Goal: Information Seeking & Learning: Learn about a topic

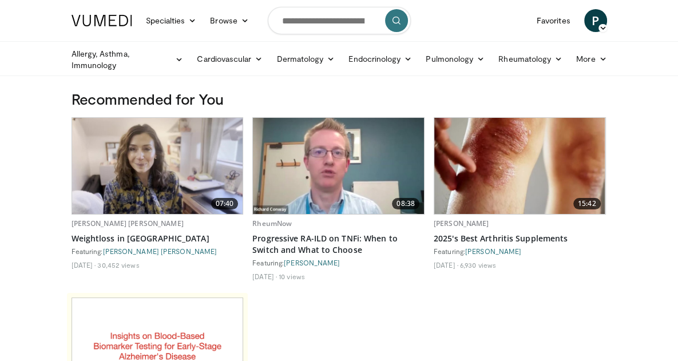
click at [607, 27] on span "P" at bounding box center [595, 20] width 23 height 23
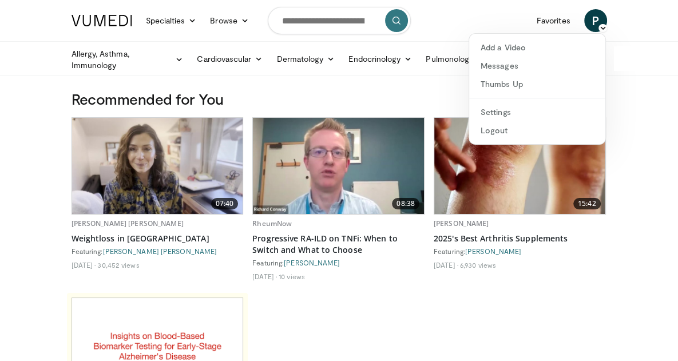
click at [437, 92] on h3 "Recommended for You" at bounding box center [340, 99] width 536 height 18
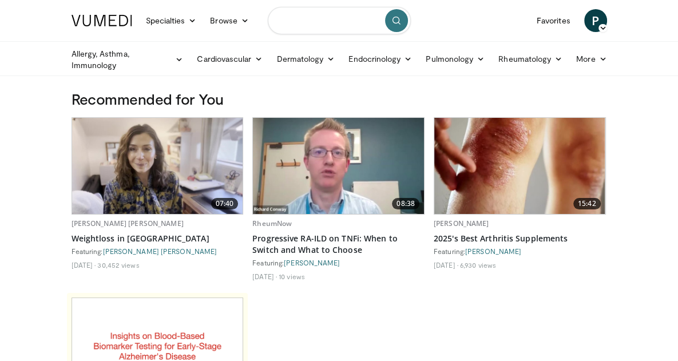
click at [288, 23] on input "Search topics, interventions" at bounding box center [339, 20] width 143 height 27
type input "**********"
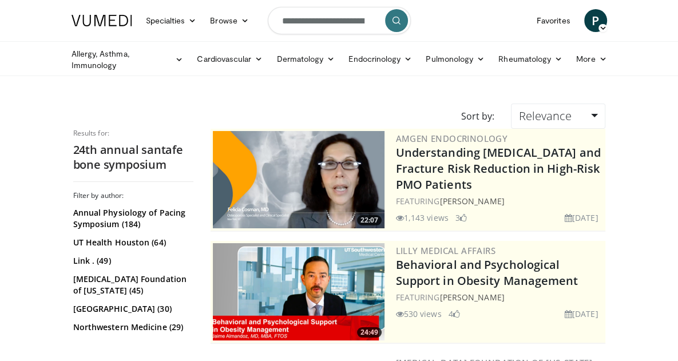
click at [396, 23] on input "**********" at bounding box center [339, 20] width 143 height 27
type input "**********"
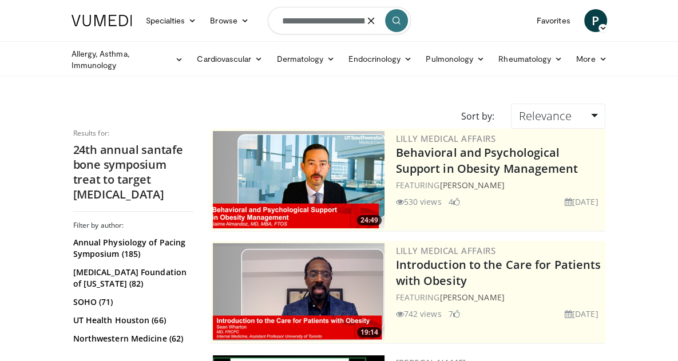
click at [362, 23] on input "**********" at bounding box center [339, 20] width 143 height 27
click at [376, 24] on icon "button" at bounding box center [371, 20] width 9 height 9
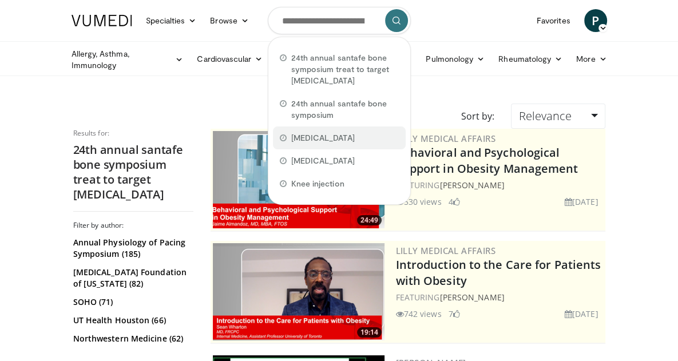
click at [292, 132] on span "[MEDICAL_DATA]" at bounding box center [323, 137] width 64 height 11
type input "**********"
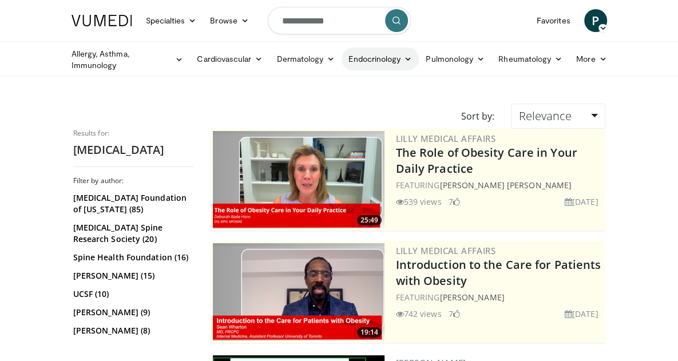
click at [342, 59] on link "Endocrinology" at bounding box center [380, 58] width 77 height 23
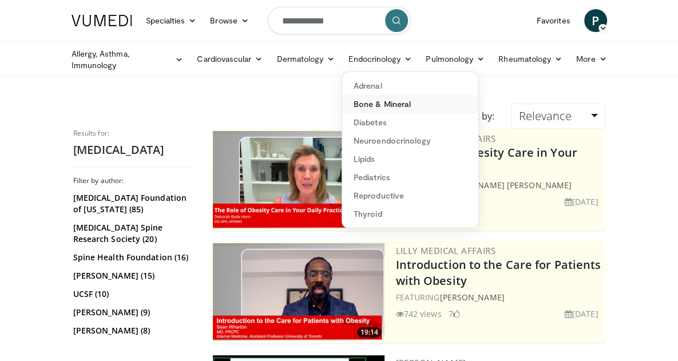
click at [342, 101] on link "Bone & Mineral" at bounding box center [410, 104] width 136 height 18
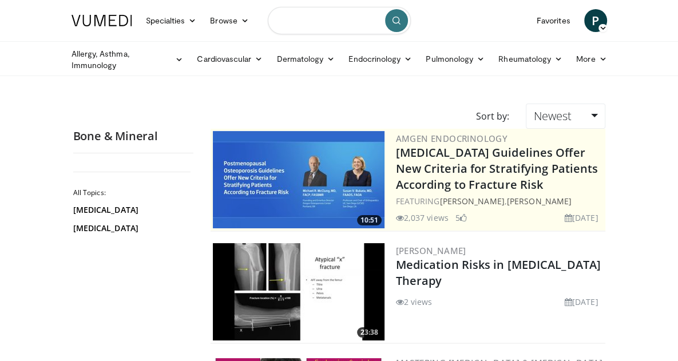
click at [298, 18] on input "Search topics, interventions" at bounding box center [339, 20] width 143 height 27
type input "**********"
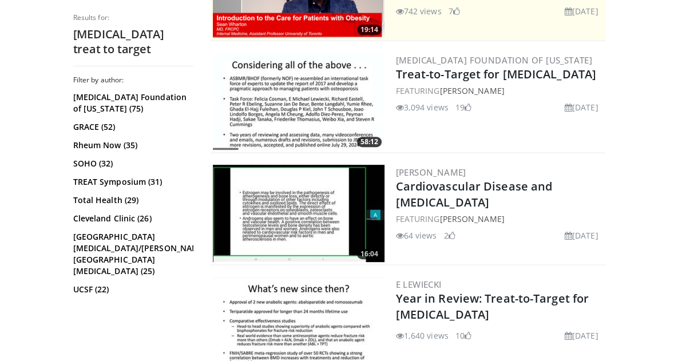
scroll to position [304, 0]
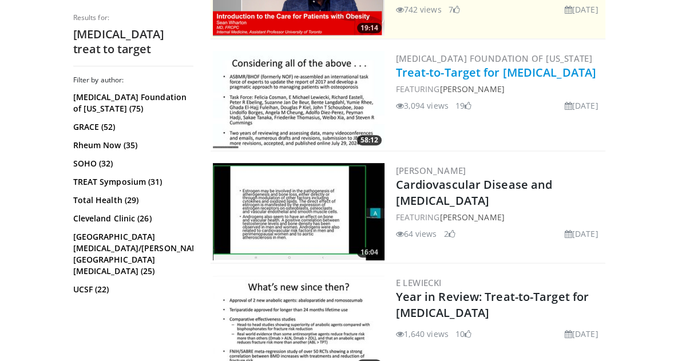
click at [415, 76] on link "Treat-to-Target for [MEDICAL_DATA]" at bounding box center [496, 72] width 200 height 15
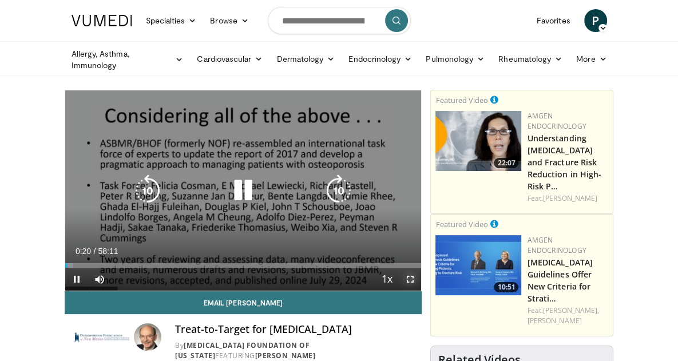
drag, startPoint x: 426, startPoint y: 315, endPoint x: 426, endPoint y: 384, distance: 69.2
click at [421, 291] on span "Video Player" at bounding box center [409, 279] width 23 height 23
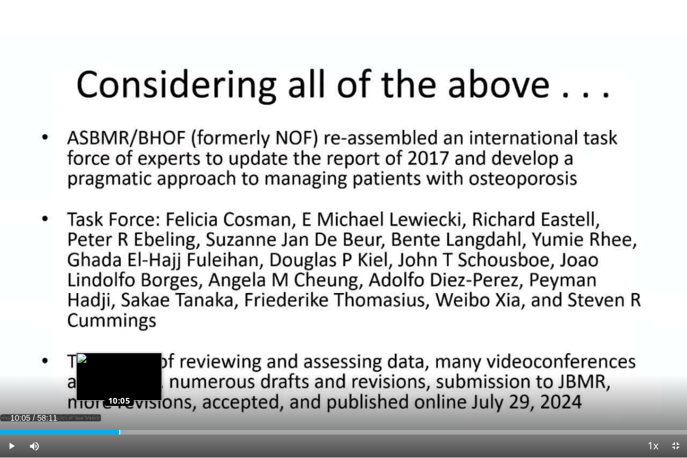
drag, startPoint x: 2, startPoint y: 430, endPoint x: 118, endPoint y: 429, distance: 116.7
click at [118, 360] on div "Loaded : 18.33% 10:05 10:05" at bounding box center [343, 428] width 687 height 11
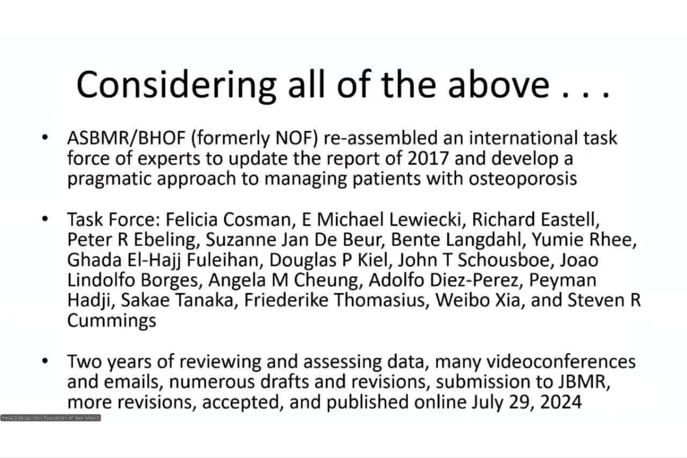
click at [138, 190] on div "10 seconds Tap to unmute" at bounding box center [343, 228] width 687 height 457
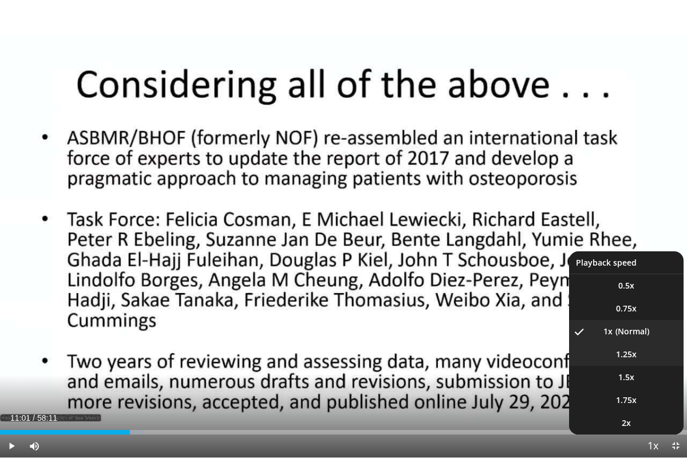
click at [627, 360] on li "1.25x" at bounding box center [626, 354] width 114 height 23
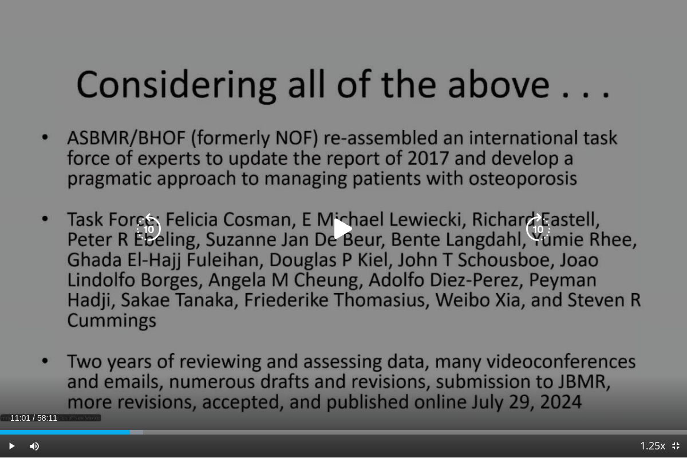
click at [345, 232] on icon "Video Player" at bounding box center [343, 229] width 32 height 32
click at [351, 127] on div "10 seconds Tap to unmute" at bounding box center [343, 228] width 687 height 457
click at [339, 233] on icon "Video Player" at bounding box center [343, 229] width 32 height 32
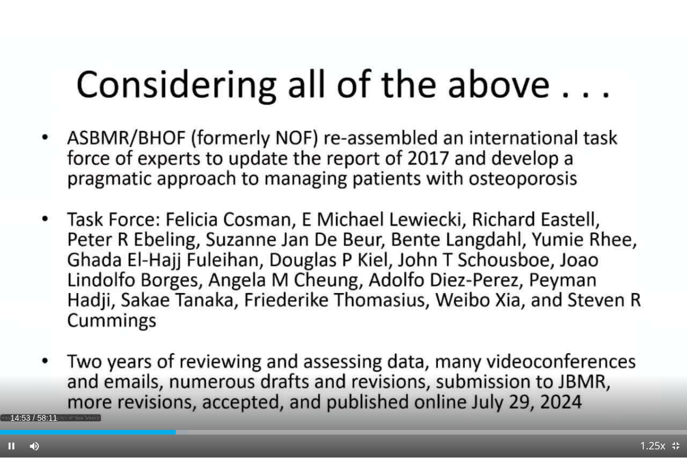
click at [339, 233] on div "10 seconds Tap to unmute" at bounding box center [343, 228] width 687 height 457
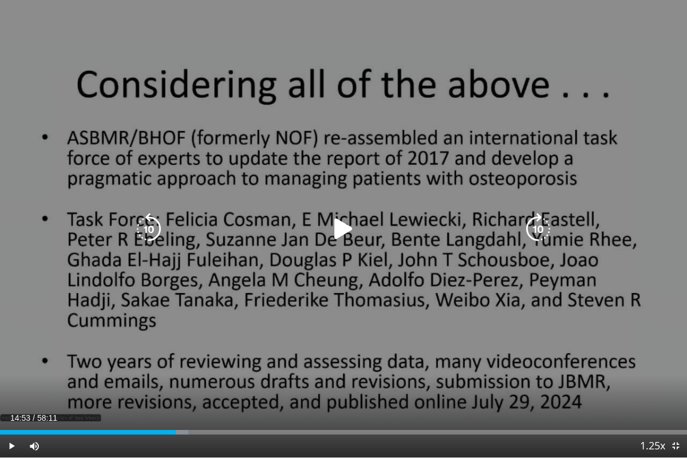
click at [346, 225] on icon "Video Player" at bounding box center [343, 229] width 32 height 32
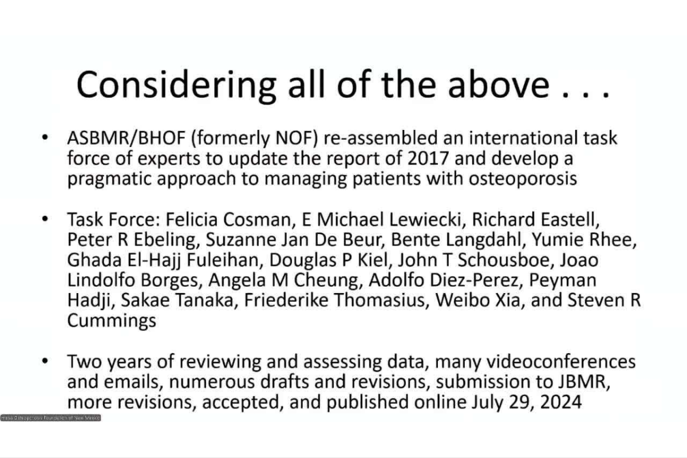
click at [358, 267] on div "10 seconds Tap to unmute" at bounding box center [343, 228] width 687 height 457
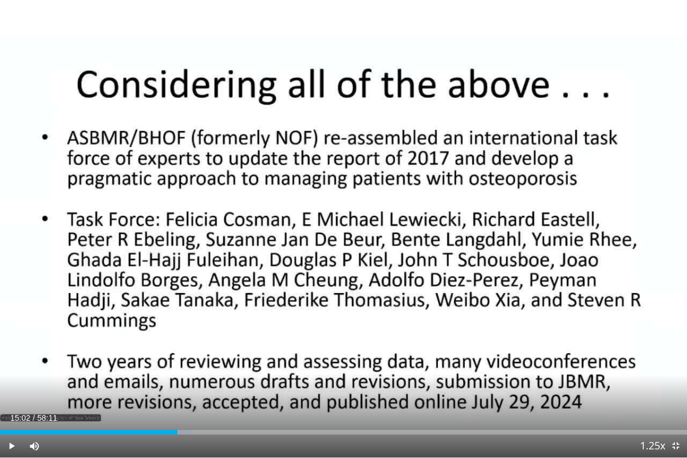
click at [378, 216] on div "10 seconds Tap to unmute" at bounding box center [343, 228] width 687 height 457
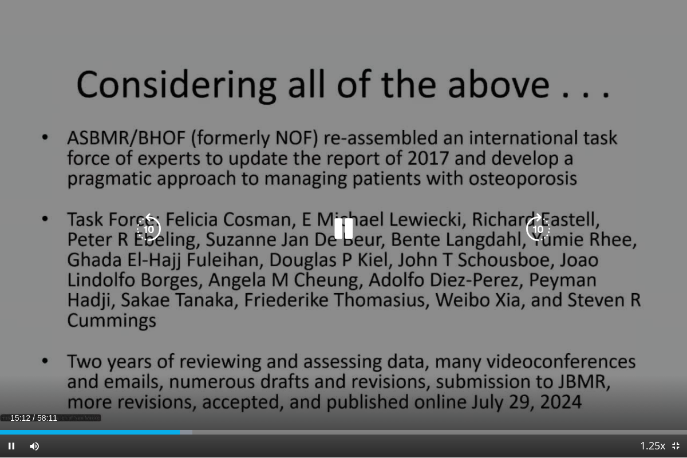
click at [298, 312] on div "10 seconds Tap to unmute" at bounding box center [343, 228] width 687 height 457
click at [339, 227] on icon "Video Player" at bounding box center [343, 229] width 32 height 32
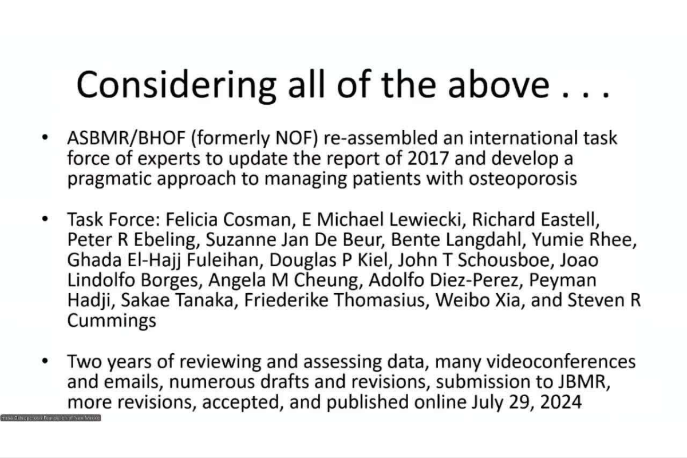
click at [339, 227] on div "10 seconds Tap to unmute" at bounding box center [343, 228] width 687 height 457
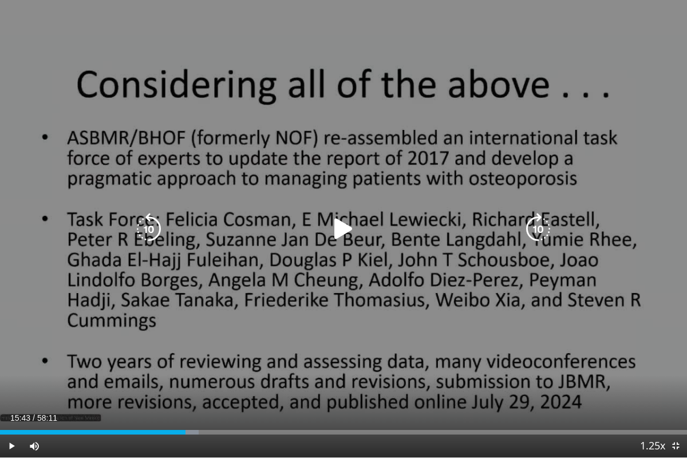
click at [333, 227] on icon "Video Player" at bounding box center [343, 229] width 32 height 32
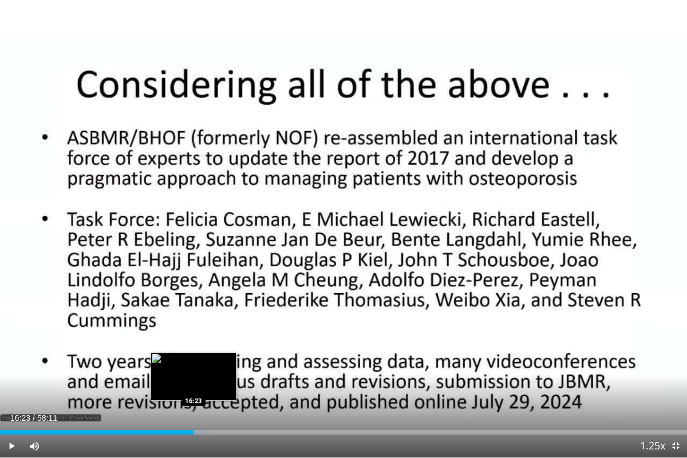
click at [193, 360] on div "Loaded : 30.60% 16:23 16:23" at bounding box center [343, 432] width 687 height 5
click at [189, 360] on div "16:03" at bounding box center [97, 432] width 194 height 5
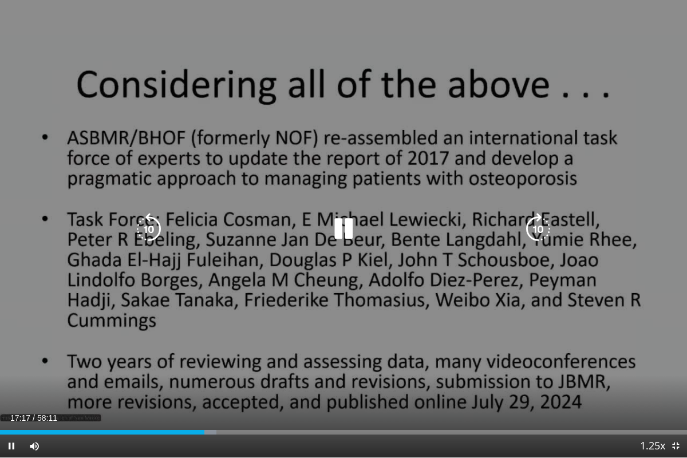
click at [164, 319] on div "10 seconds Tap to unmute" at bounding box center [343, 228] width 687 height 457
click at [348, 323] on div "10 seconds Tap to unmute" at bounding box center [343, 228] width 687 height 457
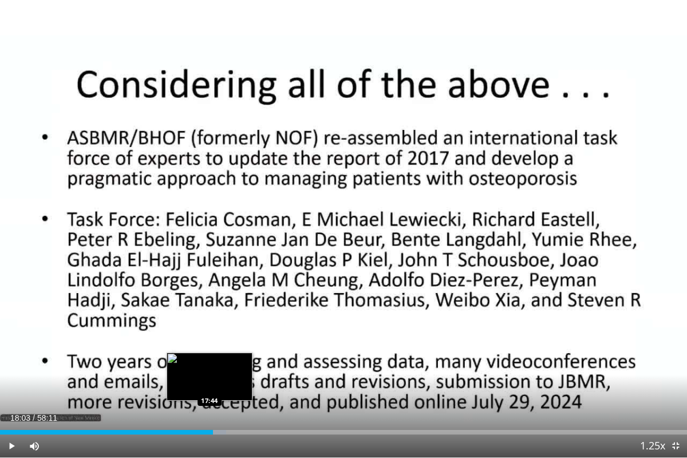
click at [209, 360] on div "Loaded : 32.89% 18:03 17:44" at bounding box center [343, 432] width 687 height 5
click at [207, 360] on div "17:44" at bounding box center [104, 432] width 209 height 5
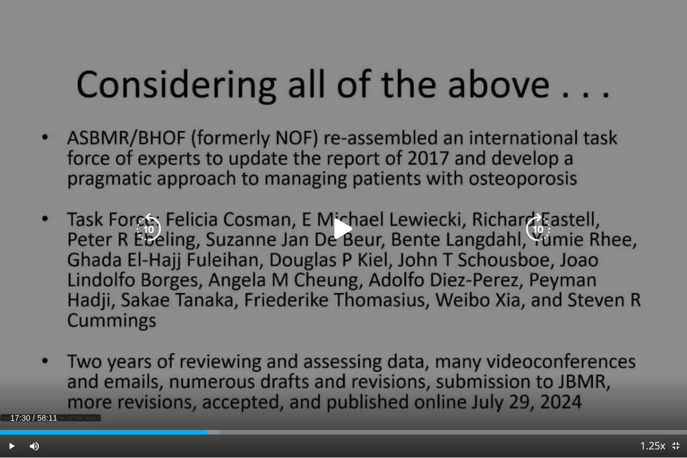
click at [342, 222] on icon "Video Player" at bounding box center [343, 229] width 32 height 32
click at [425, 348] on div "10 seconds Tap to unmute" at bounding box center [343, 228] width 687 height 457
click at [344, 227] on icon "Video Player" at bounding box center [343, 229] width 32 height 32
click at [532, 360] on div "10 seconds Tap to unmute" at bounding box center [343, 228] width 687 height 457
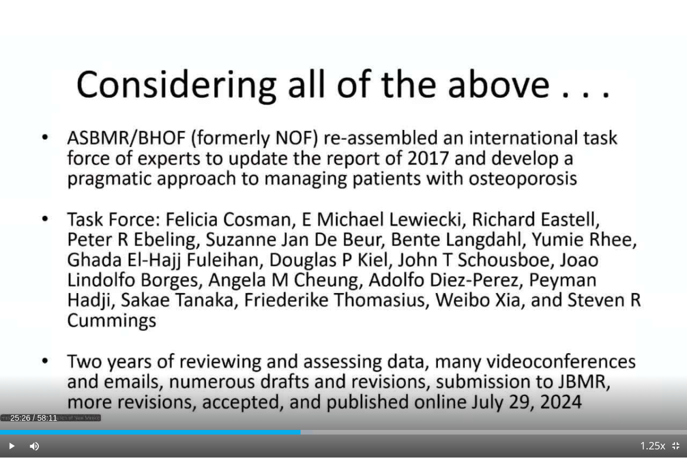
click at [532, 360] on div "10 seconds Tap to unmute" at bounding box center [343, 228] width 687 height 457
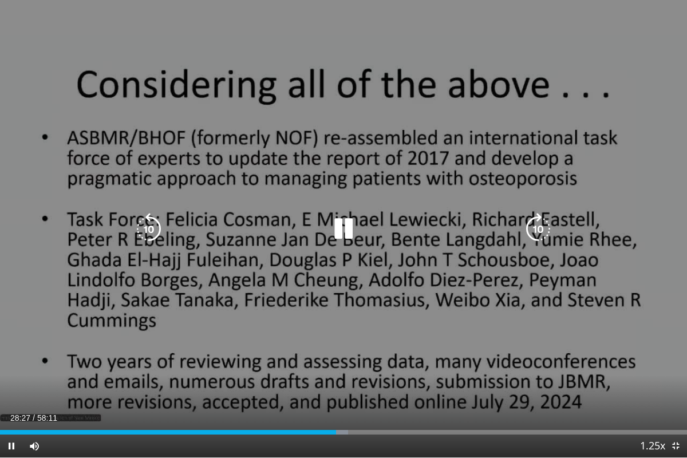
click at [359, 330] on div "10 seconds Tap to unmute" at bounding box center [343, 228] width 687 height 457
click at [360, 319] on div "10 seconds Tap to unmute" at bounding box center [343, 228] width 687 height 457
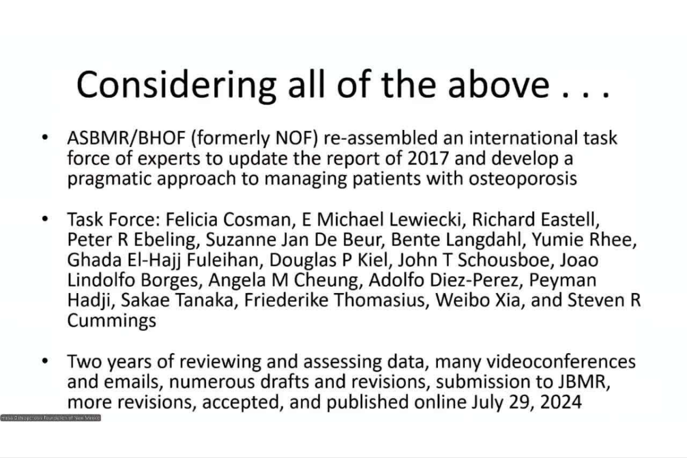
click at [342, 360] on video-js "**********" at bounding box center [343, 229] width 687 height 458
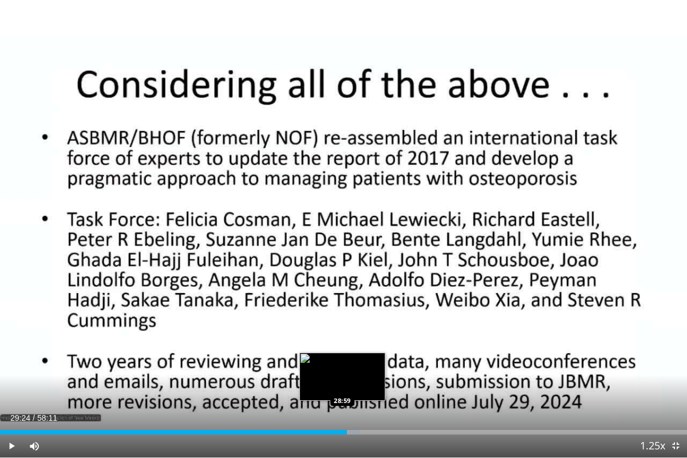
click at [342, 360] on div "29:24" at bounding box center [173, 432] width 347 height 5
click at [342, 360] on div "Loaded : 52.33% 28:59 28:59" at bounding box center [343, 432] width 687 height 5
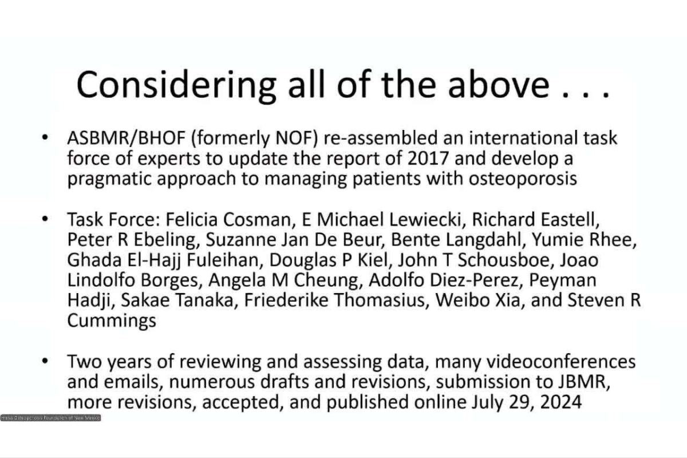
click at [336, 360] on div "10 seconds Tap to unmute" at bounding box center [343, 228] width 687 height 457
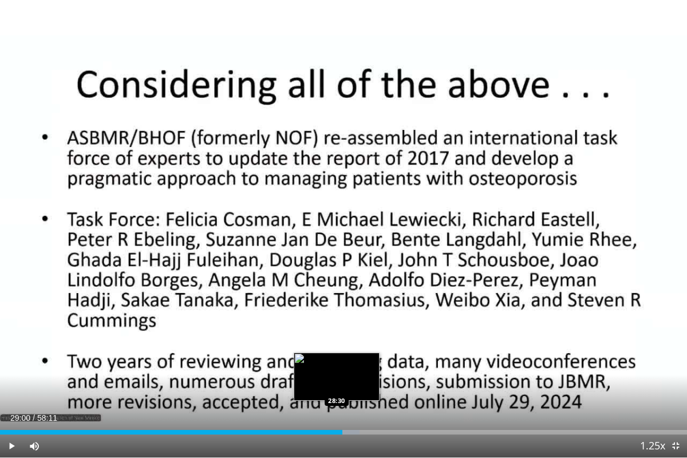
click at [336, 360] on div "29:00" at bounding box center [171, 432] width 342 height 5
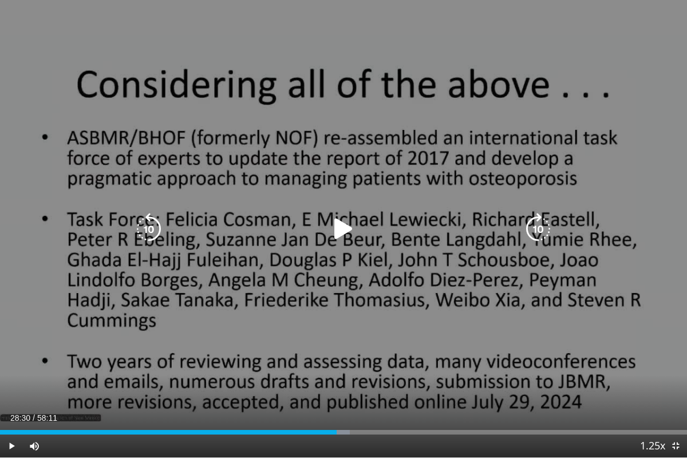
click at [252, 360] on div "10 seconds Tap to unmute" at bounding box center [343, 228] width 687 height 457
click at [167, 360] on div "10 seconds Tap to unmute" at bounding box center [343, 228] width 687 height 457
click at [340, 229] on icon "Video Player" at bounding box center [343, 229] width 32 height 32
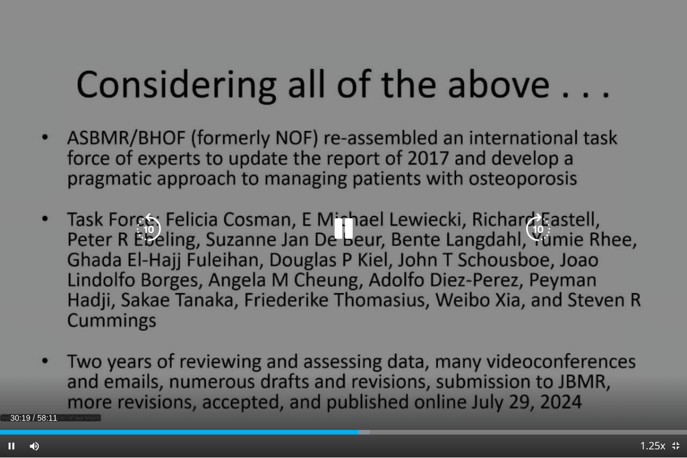
click at [389, 329] on div "10 seconds Tap to unmute" at bounding box center [343, 228] width 687 height 457
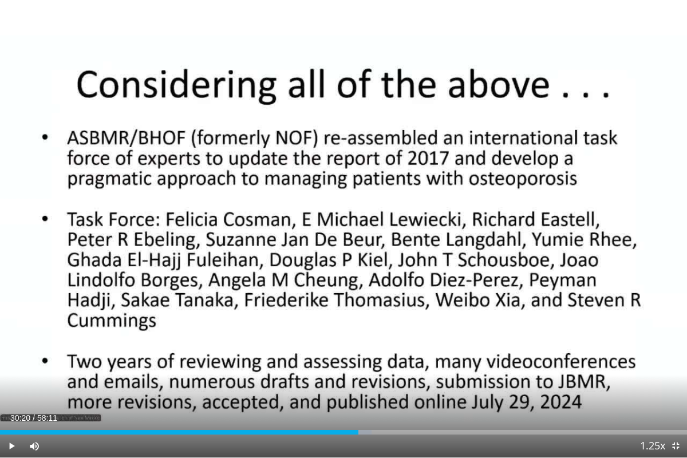
click at [344, 312] on div "10 seconds Tap to unmute" at bounding box center [343, 228] width 687 height 457
click at [383, 360] on div "Loaded : 58.62% 33:04 32:29" at bounding box center [343, 432] width 687 height 5
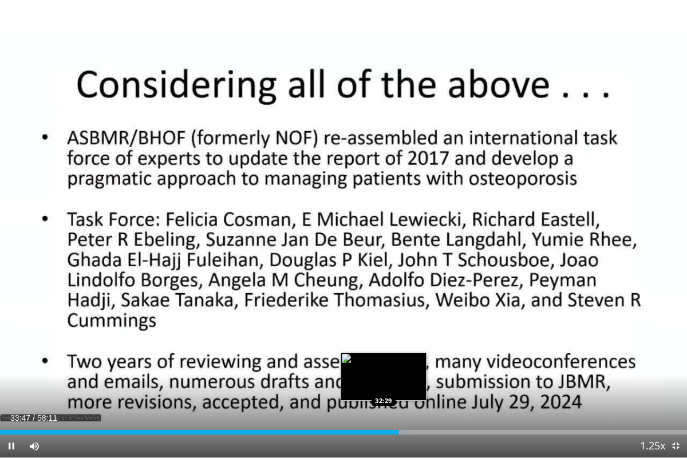
click at [383, 360] on div "Loaded : 59.86% 33:47 32:29" at bounding box center [343, 432] width 687 height 5
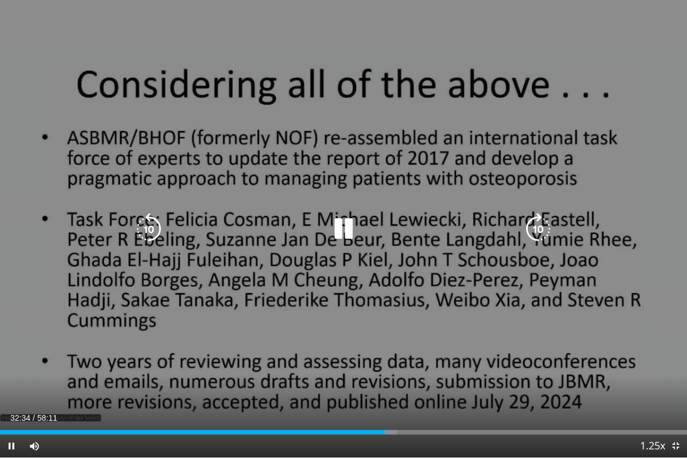
click at [355, 360] on div "10 seconds Tap to unmute" at bounding box center [343, 228] width 687 height 457
click at [336, 229] on icon "Video Player" at bounding box center [343, 229] width 32 height 32
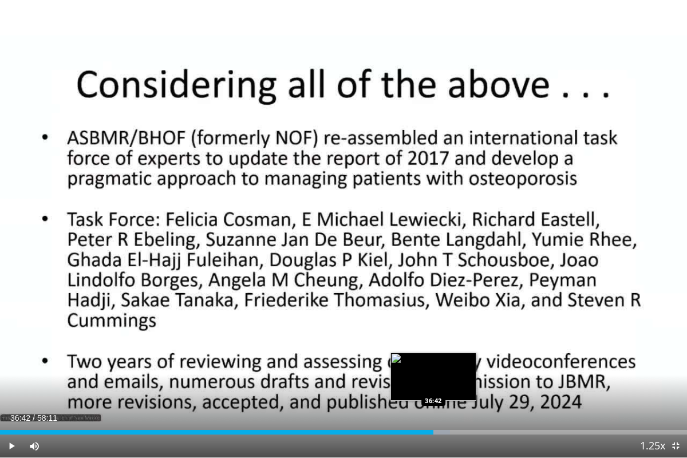
click at [433, 360] on div "Loaded : 65.49% 36:42 36:42" at bounding box center [343, 432] width 687 height 5
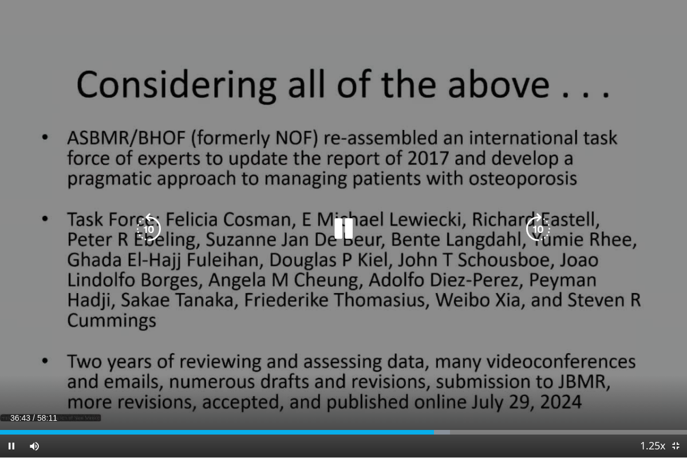
click at [337, 360] on div "10 seconds Tap to unmute" at bounding box center [343, 228] width 687 height 457
click at [345, 225] on icon "Video Player" at bounding box center [343, 229] width 32 height 32
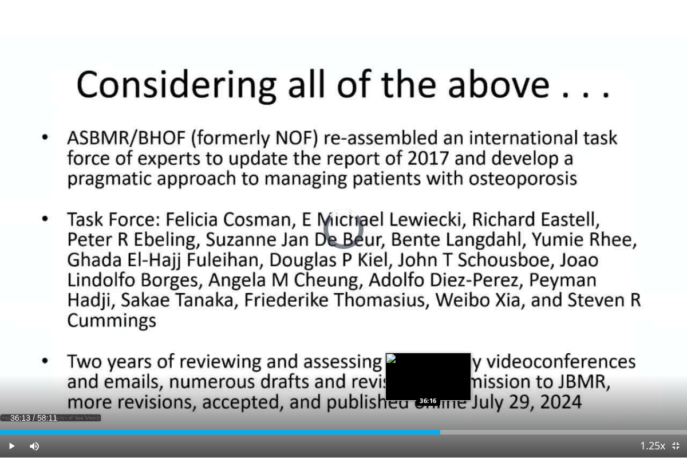
click at [427, 360] on div "37:16" at bounding box center [220, 432] width 440 height 5
click at [422, 360] on div "Loaded : 64.06% 36:14 35:47" at bounding box center [343, 432] width 687 height 5
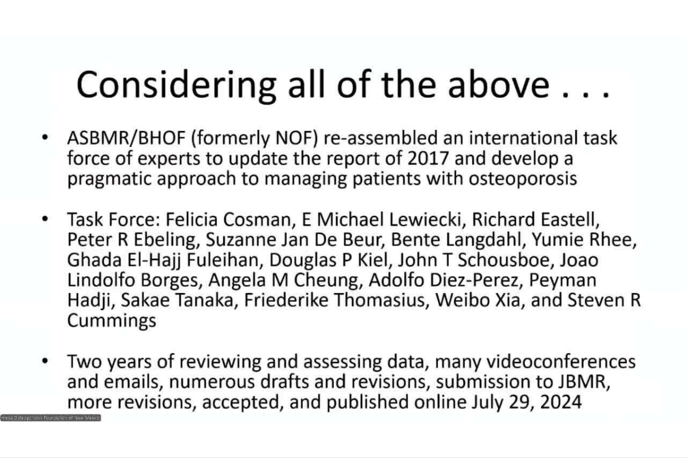
click at [332, 217] on button "Video Player" at bounding box center [343, 228] width 23 height 23
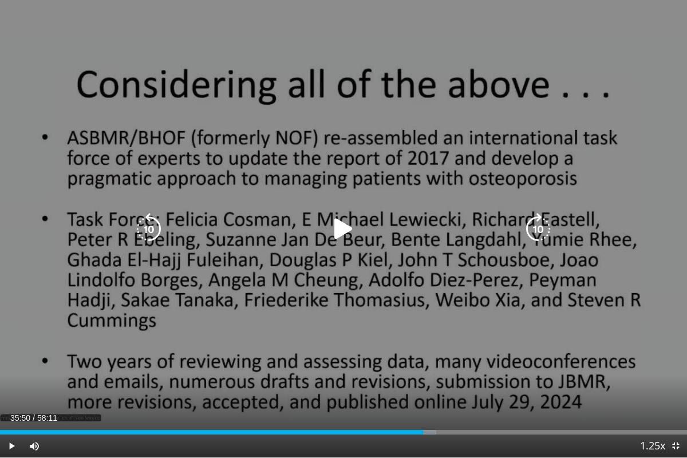
click at [344, 227] on icon "Video Player" at bounding box center [343, 229] width 32 height 32
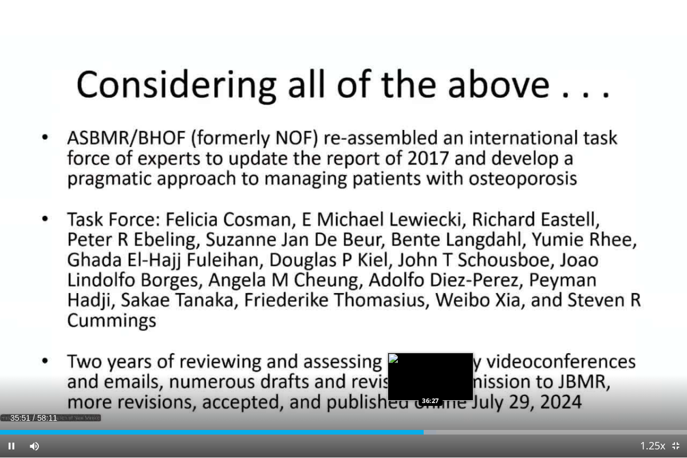
click at [430, 360] on div "Loaded : 63.49% 35:51 36:27" at bounding box center [343, 428] width 687 height 11
click at [432, 360] on div "Loaded : 64.63% 36:34 36:39" at bounding box center [343, 428] width 687 height 11
click at [439, 360] on div "Loaded : 64.92% 36:42 37:11" at bounding box center [343, 428] width 687 height 11
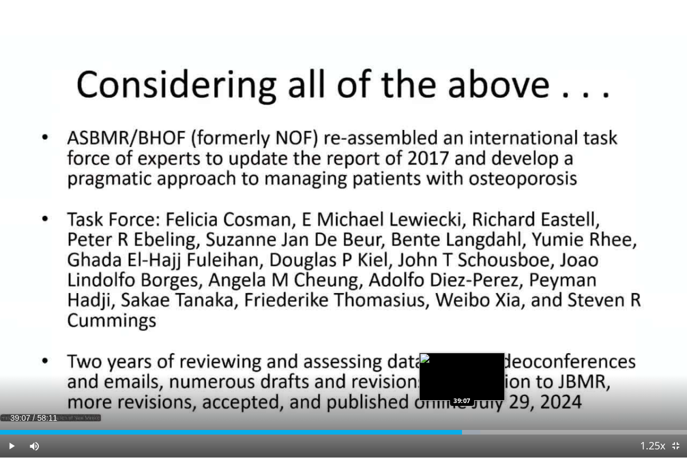
click at [461, 360] on div "39:07" at bounding box center [231, 432] width 462 height 5
click at [461, 360] on div "39:05" at bounding box center [231, 432] width 463 height 5
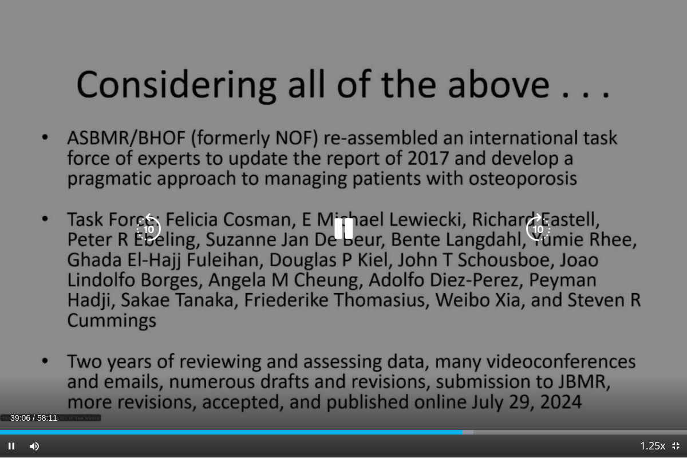
click at [459, 360] on video-js "**********" at bounding box center [343, 229] width 687 height 458
click at [335, 225] on icon "Video Player" at bounding box center [343, 229] width 32 height 32
click at [343, 231] on icon "Video Player" at bounding box center [343, 229] width 32 height 32
click at [434, 324] on div "10 seconds Tap to unmute" at bounding box center [343, 228] width 687 height 457
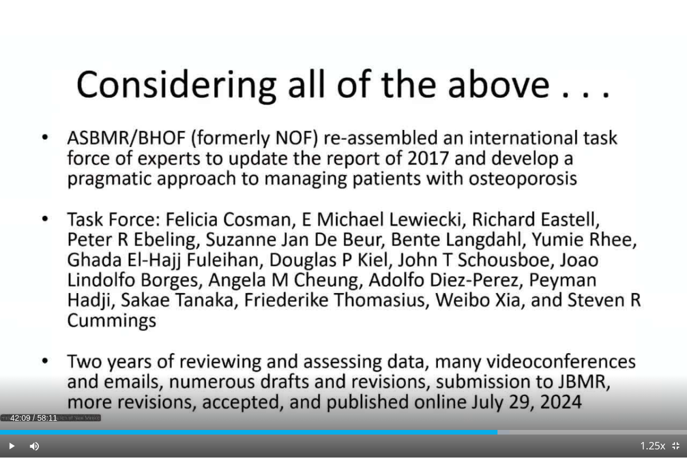
click at [434, 324] on div "10 seconds Tap to unmute" at bounding box center [343, 228] width 687 height 457
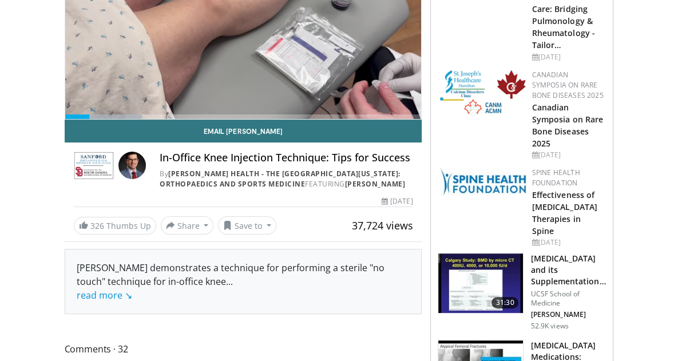
scroll to position [132, 0]
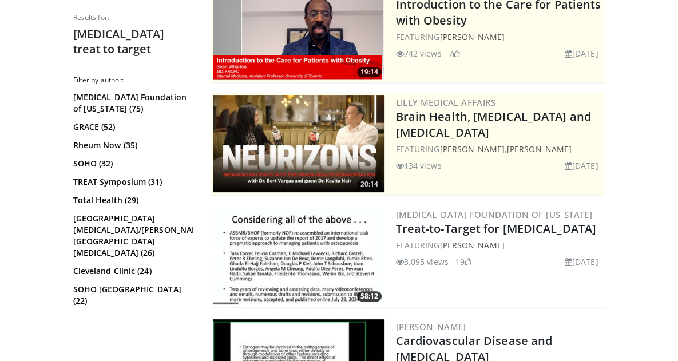
scroll to position [144, 0]
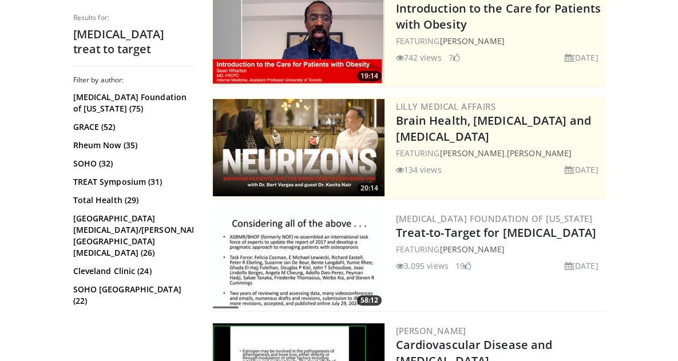
click at [306, 253] on img at bounding box center [299, 259] width 172 height 97
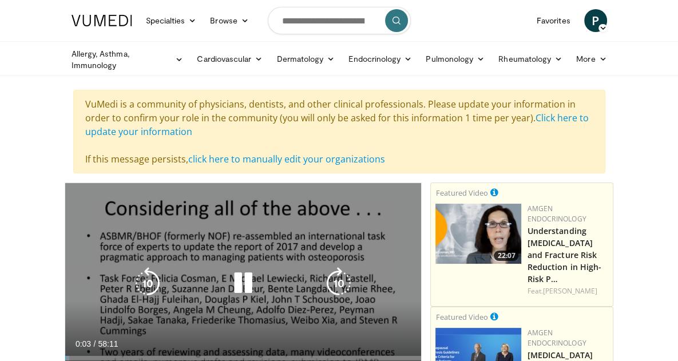
click at [227, 280] on icon "Video Player" at bounding box center [243, 283] width 32 height 32
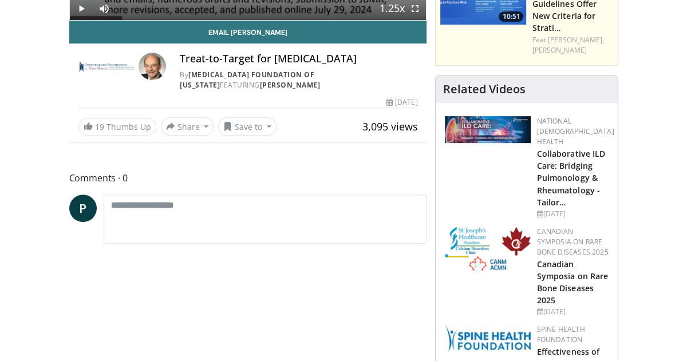
scroll to position [368, 0]
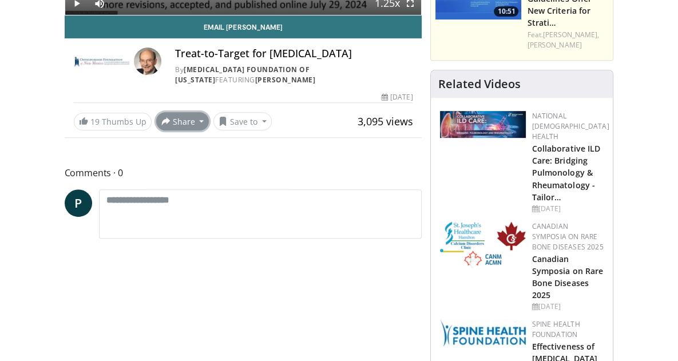
click at [156, 130] on button "Share" at bounding box center [182, 121] width 53 height 18
click at [165, 152] on span "E-mail" at bounding box center [181, 146] width 33 height 13
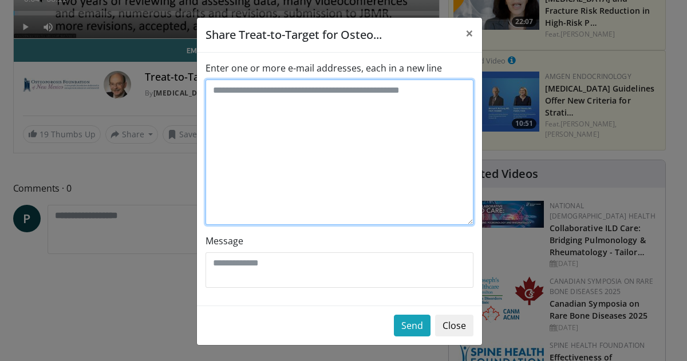
click at [291, 104] on textarea "Enter one or more e-mail addresses, each in a new line" at bounding box center [339, 152] width 268 height 145
type textarea "**********"
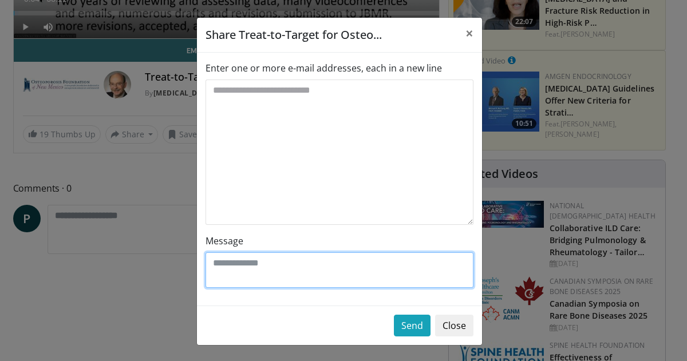
click at [220, 268] on textarea "Message" at bounding box center [339, 269] width 268 height 35
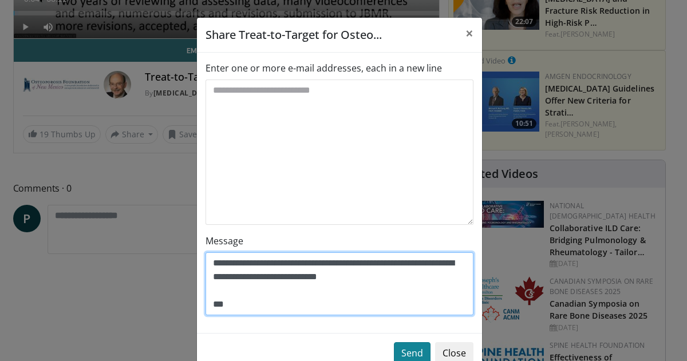
type textarea "**********"
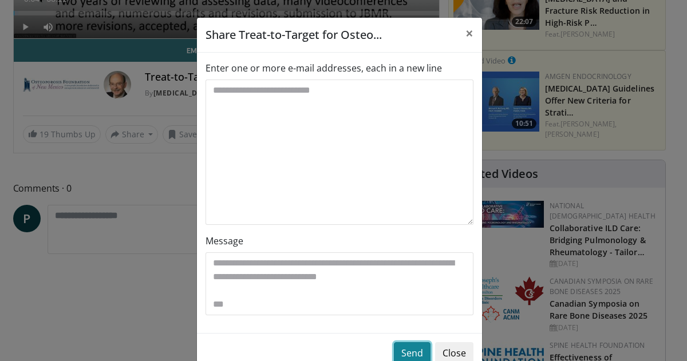
click at [401, 348] on button "Send" at bounding box center [412, 353] width 37 height 22
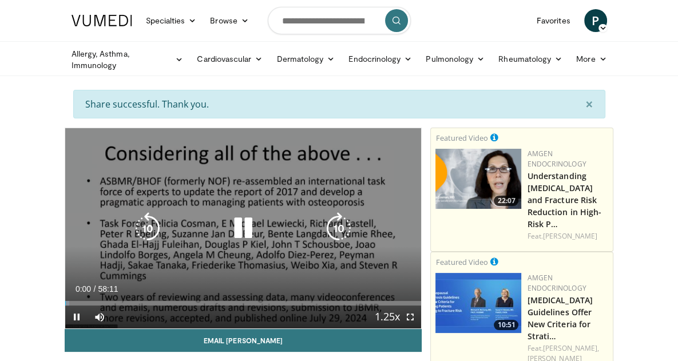
click at [227, 244] on icon "Video Player" at bounding box center [243, 228] width 32 height 32
